Goal: Book appointment/travel/reservation

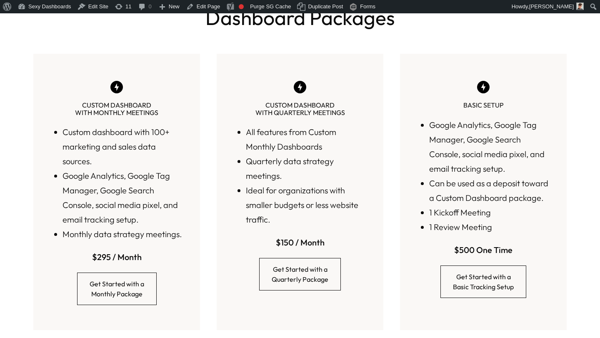
scroll to position [321, 0]
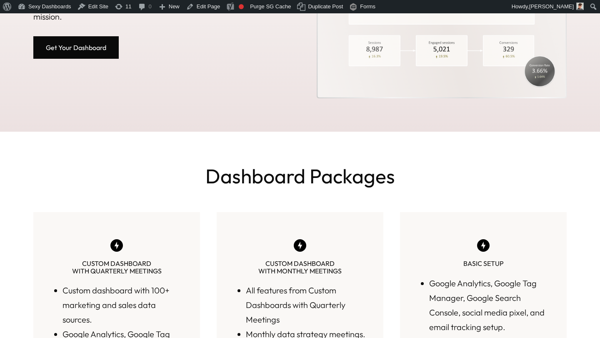
scroll to position [113, 0]
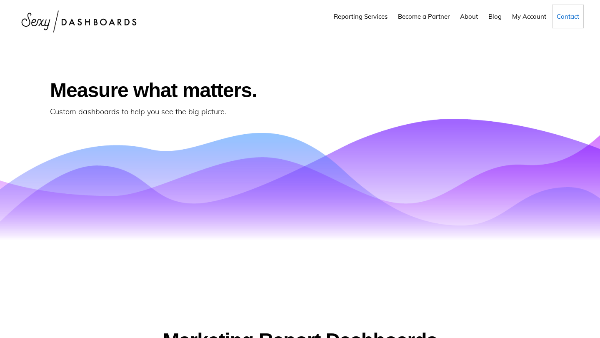
click at [566, 18] on span "Contact" at bounding box center [568, 17] width 23 height 8
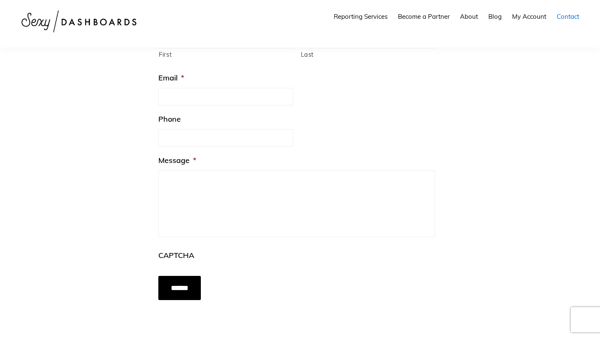
scroll to position [263, 0]
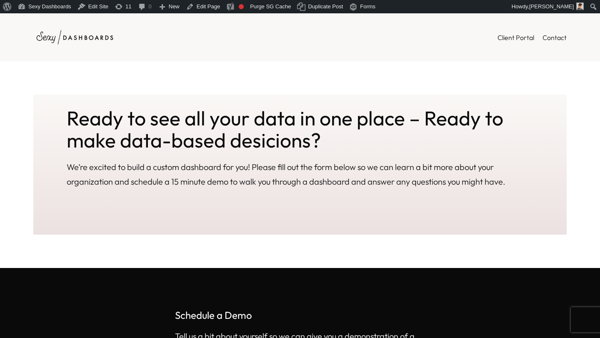
click at [87, 31] on img at bounding box center [74, 37] width 83 height 23
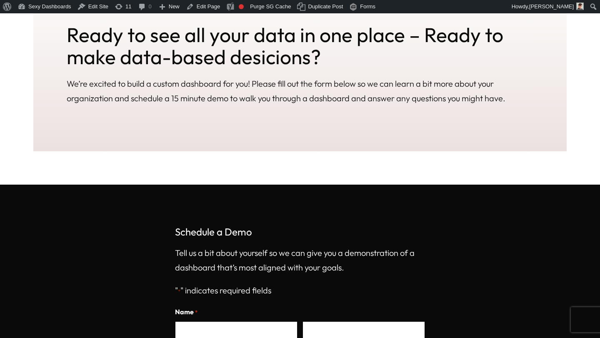
scroll to position [84, 0]
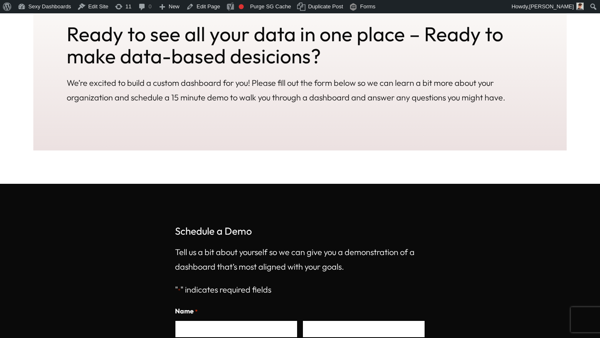
click at [250, 83] on p "We’re excited to build a custom dashboard for you! Please fill out the form bel…" at bounding box center [300, 89] width 467 height 29
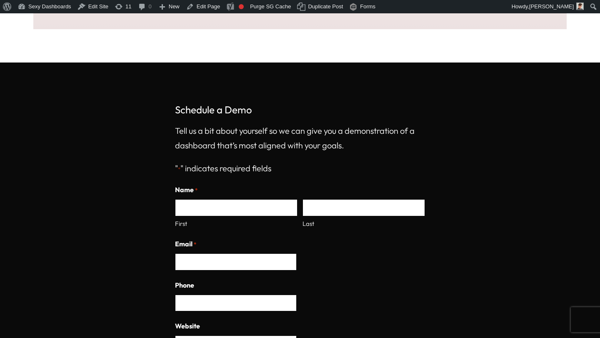
scroll to position [207, 0]
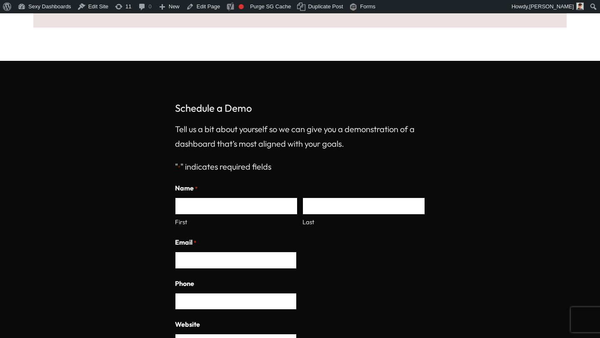
click at [233, 143] on p "Tell us a bit about yourself so we can give you a demonstration of a dashboard …" at bounding box center [300, 136] width 250 height 29
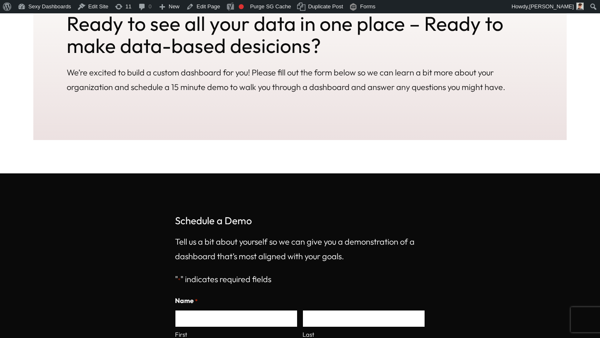
scroll to position [0, 0]
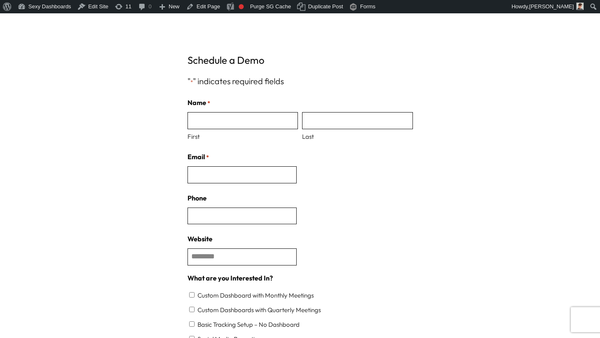
scroll to position [5, 0]
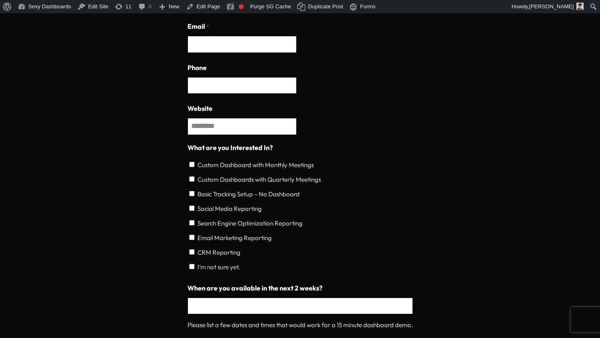
scroll to position [387, 0]
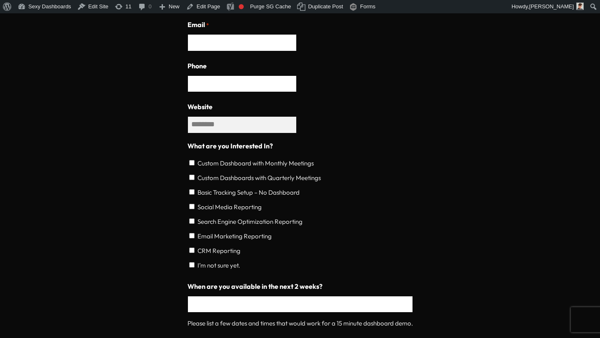
click at [236, 127] on input "Website" at bounding box center [243, 124] width 110 height 17
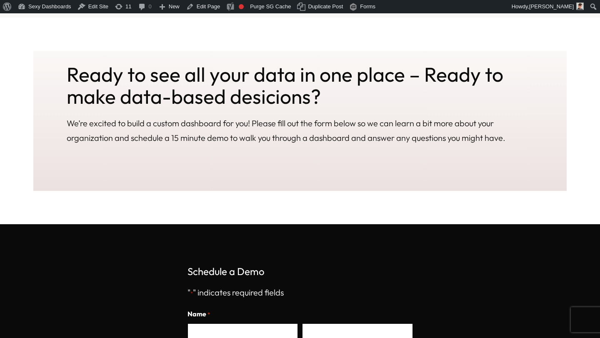
scroll to position [0, 0]
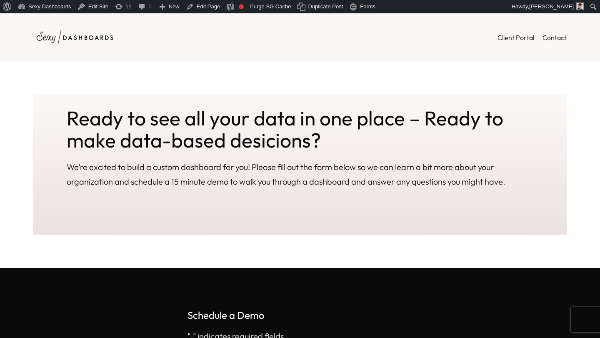
click at [83, 34] on img at bounding box center [74, 37] width 83 height 23
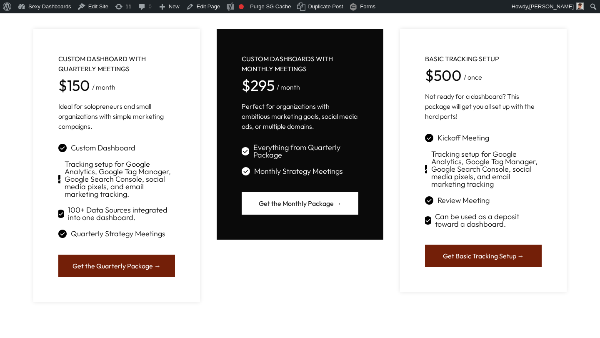
scroll to position [679, 0]
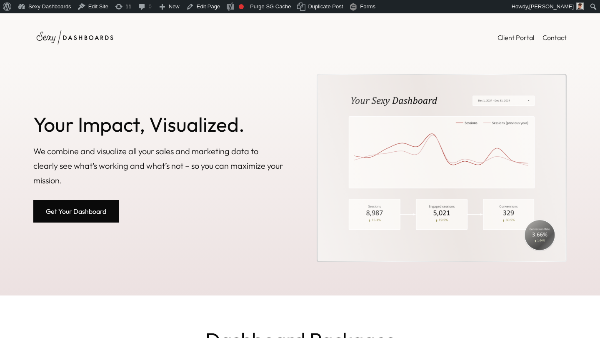
scroll to position [679, 0]
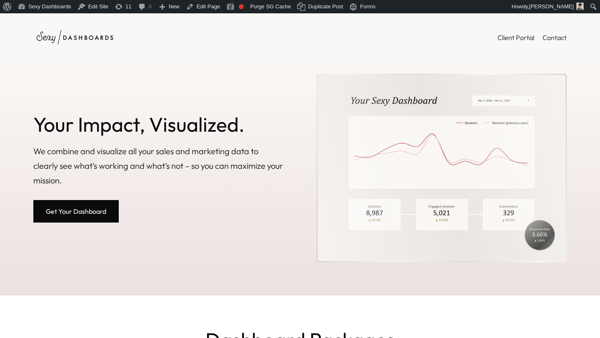
scroll to position [679, 0]
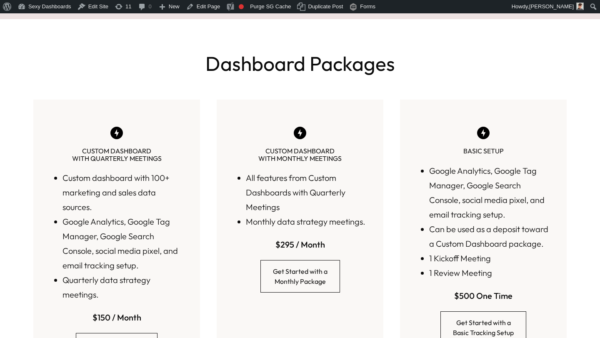
scroll to position [314, 0]
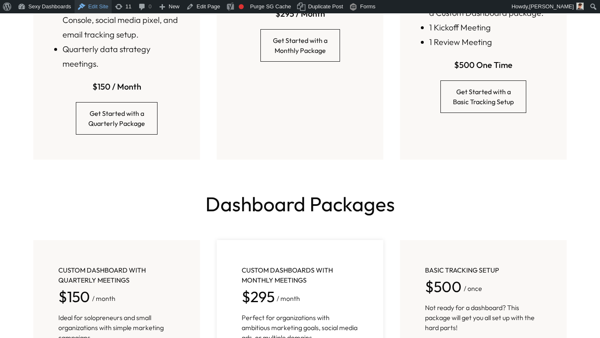
scroll to position [443, 0]
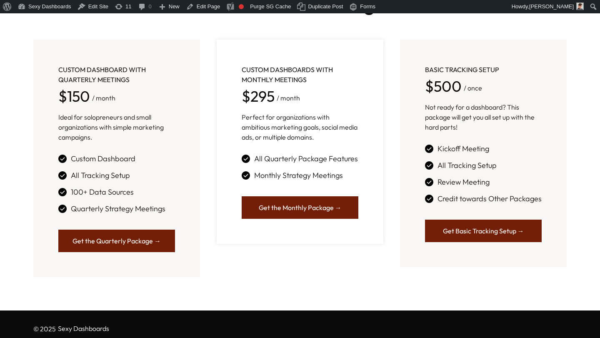
scroll to position [346, 0]
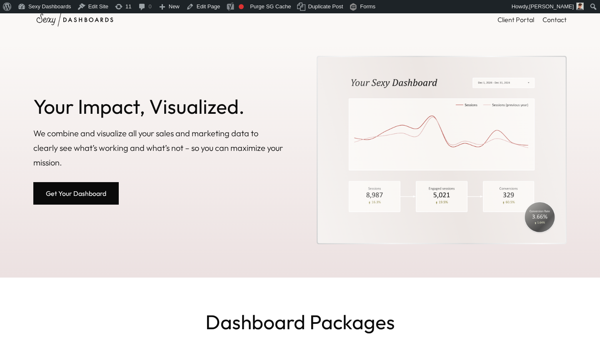
scroll to position [15, 0]
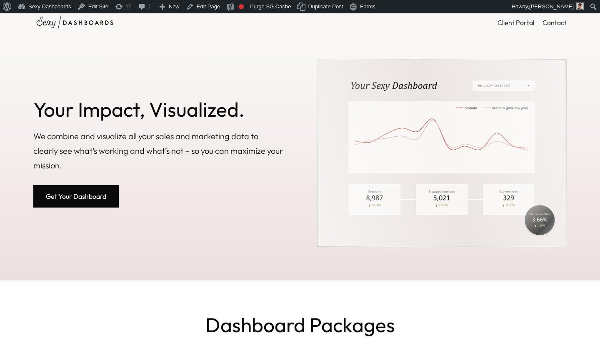
click at [101, 191] on link "Get Your Dashboard" at bounding box center [75, 196] width 85 height 23
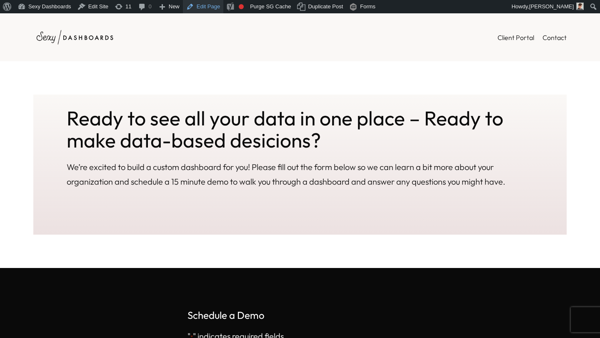
click at [203, 8] on link "Edit Page" at bounding box center [203, 6] width 40 height 13
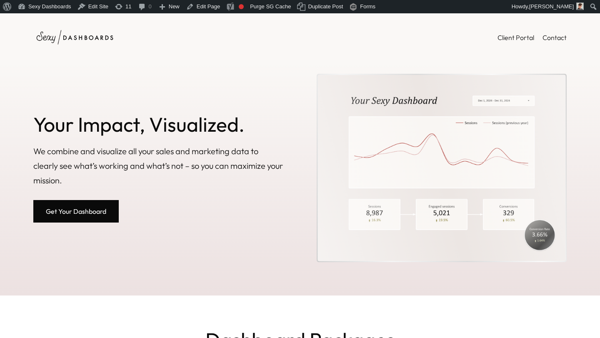
click at [81, 211] on link "Get Your Dashboard" at bounding box center [75, 211] width 85 height 23
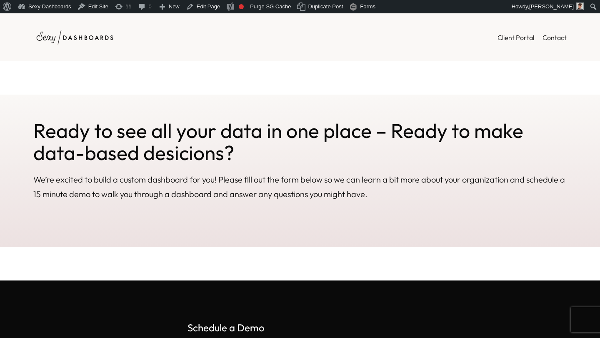
click at [81, 38] on img at bounding box center [74, 37] width 83 height 23
click at [259, 101] on div "Ready to see all your data in one place – Ready to make data-based desicions? W…" at bounding box center [300, 171] width 600 height 153
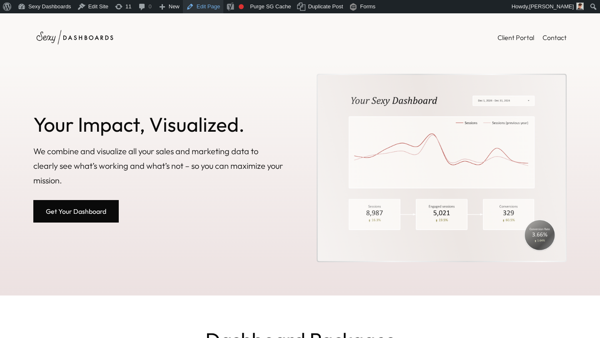
click at [204, 5] on link "Edit Page" at bounding box center [203, 6] width 40 height 13
